Goal: Task Accomplishment & Management: Manage account settings

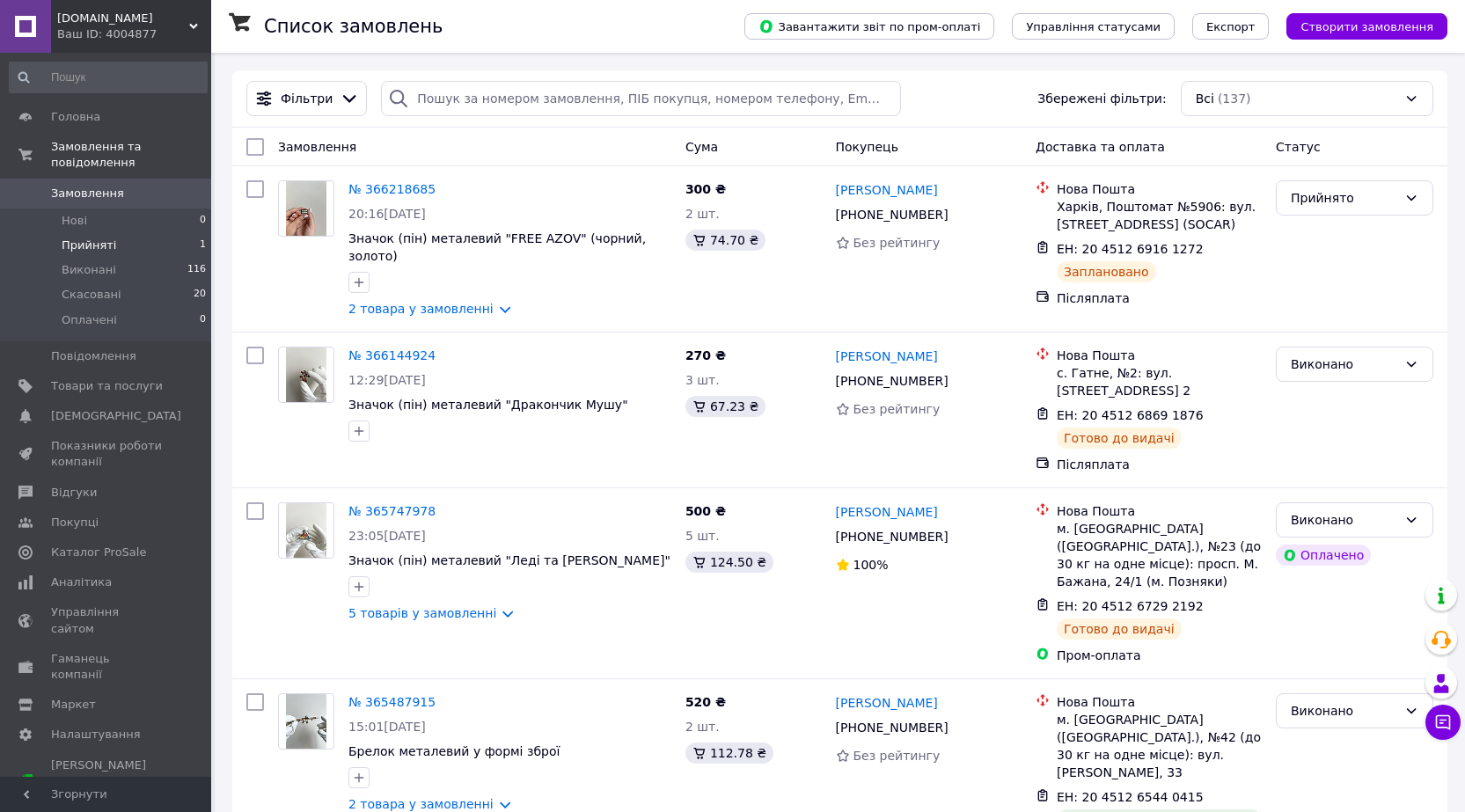
click at [145, 237] on li "Прийняті 1" at bounding box center [108, 246] width 216 height 24
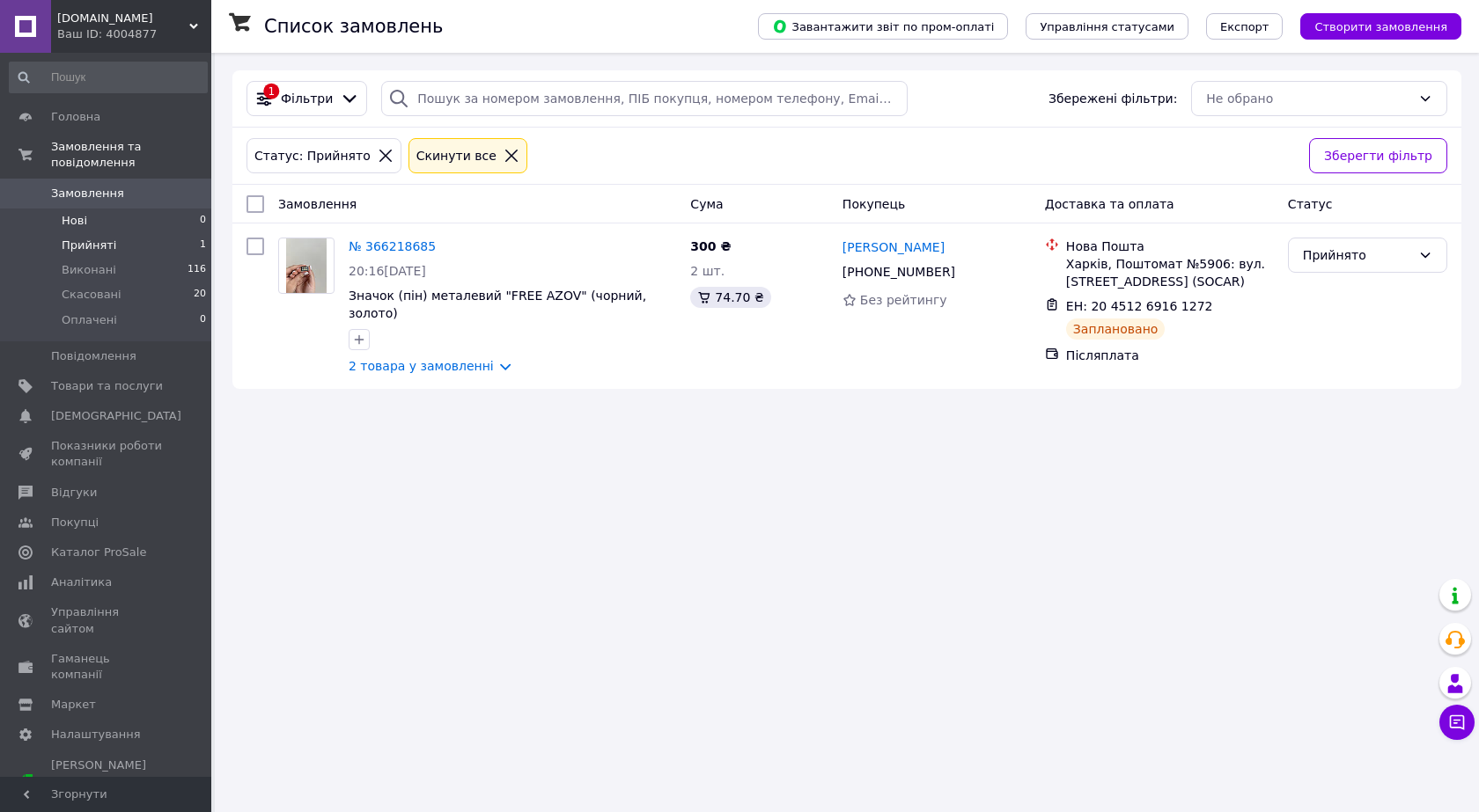
click at [137, 211] on li "Нові 0" at bounding box center [108, 221] width 217 height 24
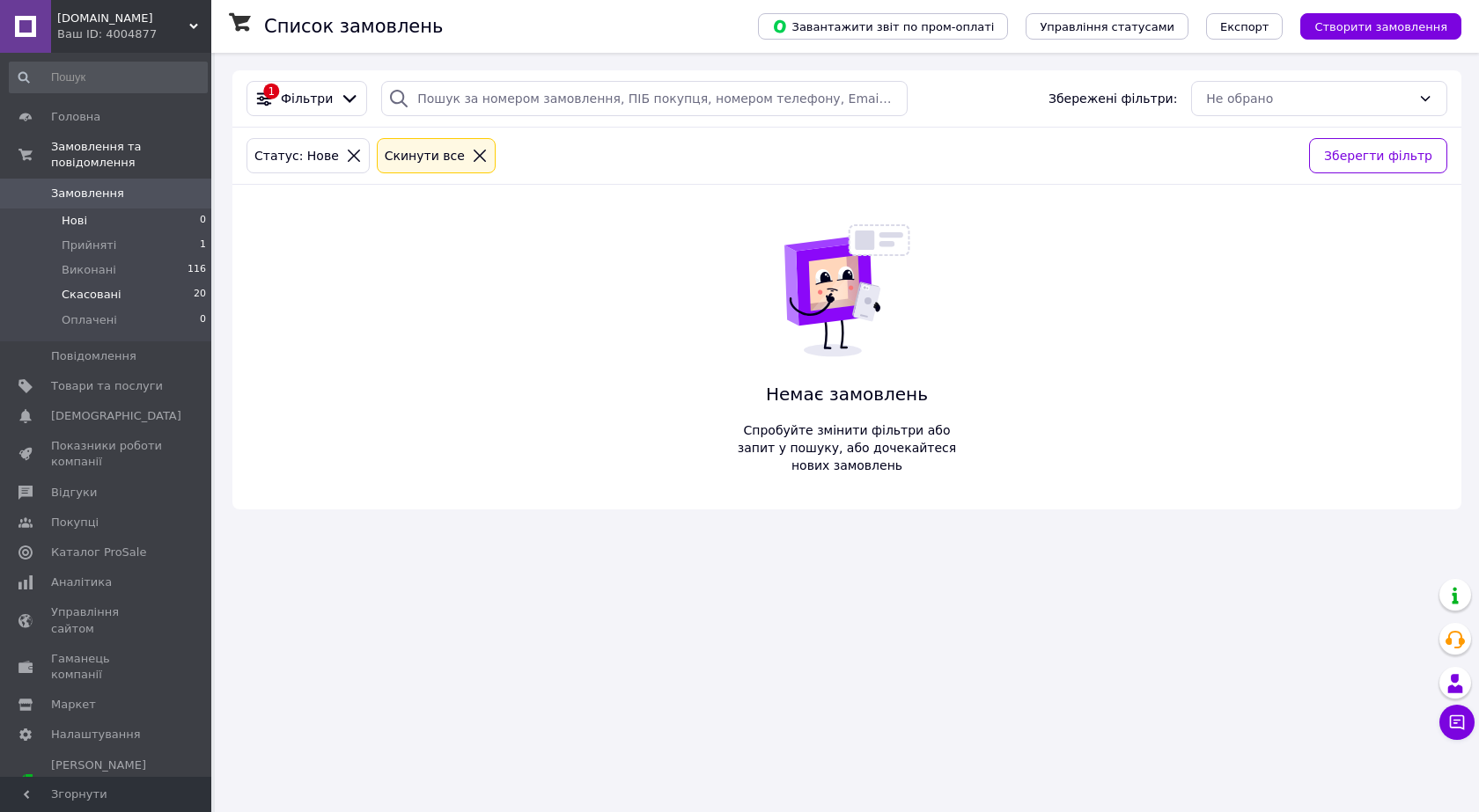
click at [160, 282] on li "Скасовані 20" at bounding box center [108, 295] width 217 height 24
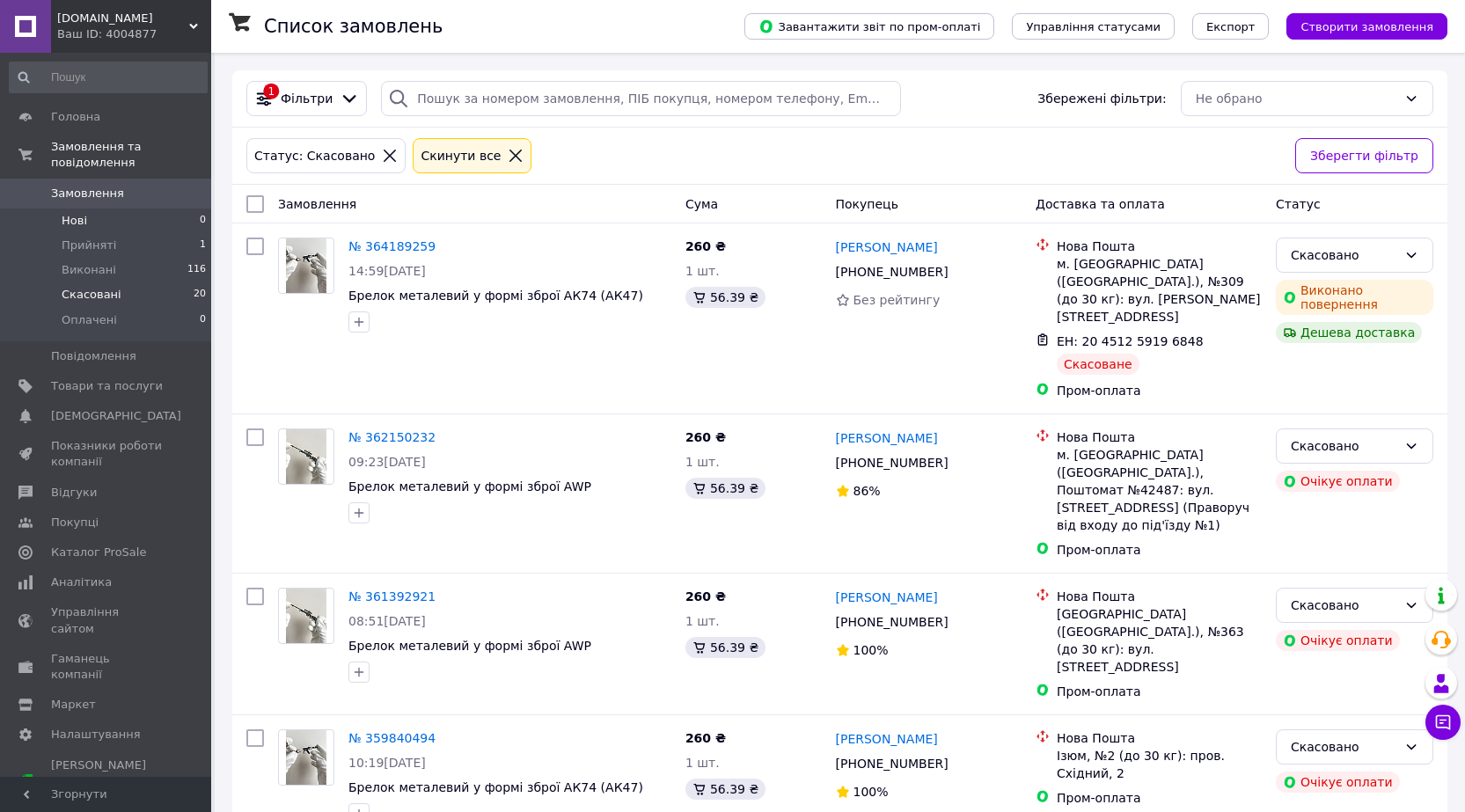
click at [126, 209] on li "Нові 0" at bounding box center [108, 221] width 216 height 24
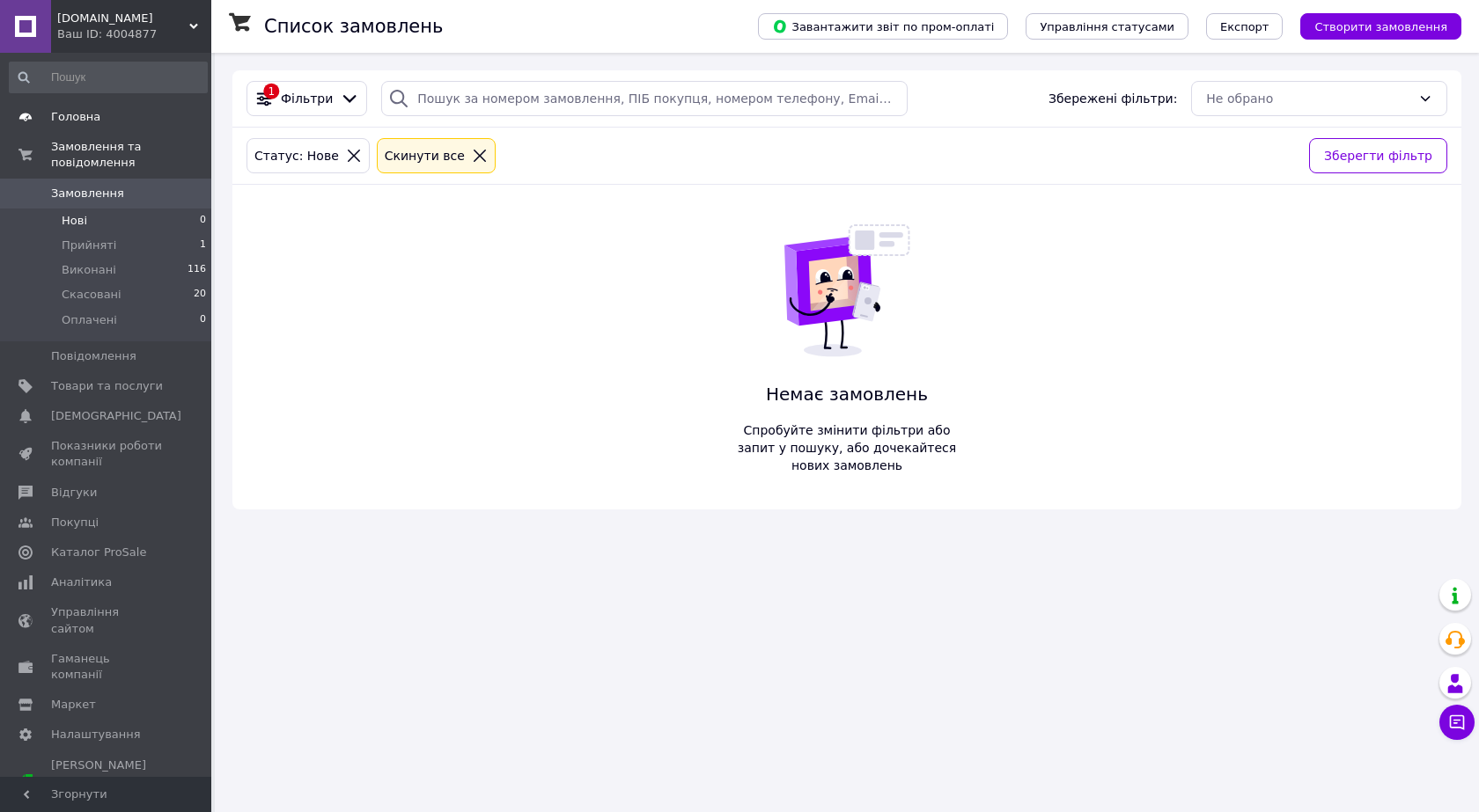
click at [119, 116] on span "Головна" at bounding box center [106, 117] width 112 height 16
